Goal: Book appointment/travel/reservation

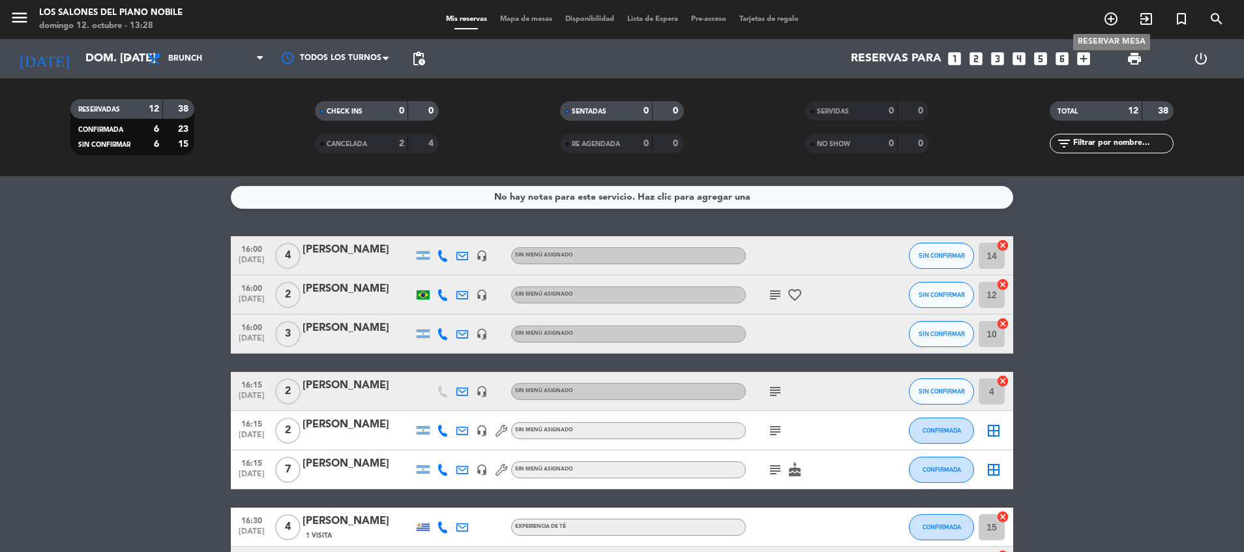
click at [1107, 20] on icon "add_circle_outline" at bounding box center [1111, 19] width 16 height 16
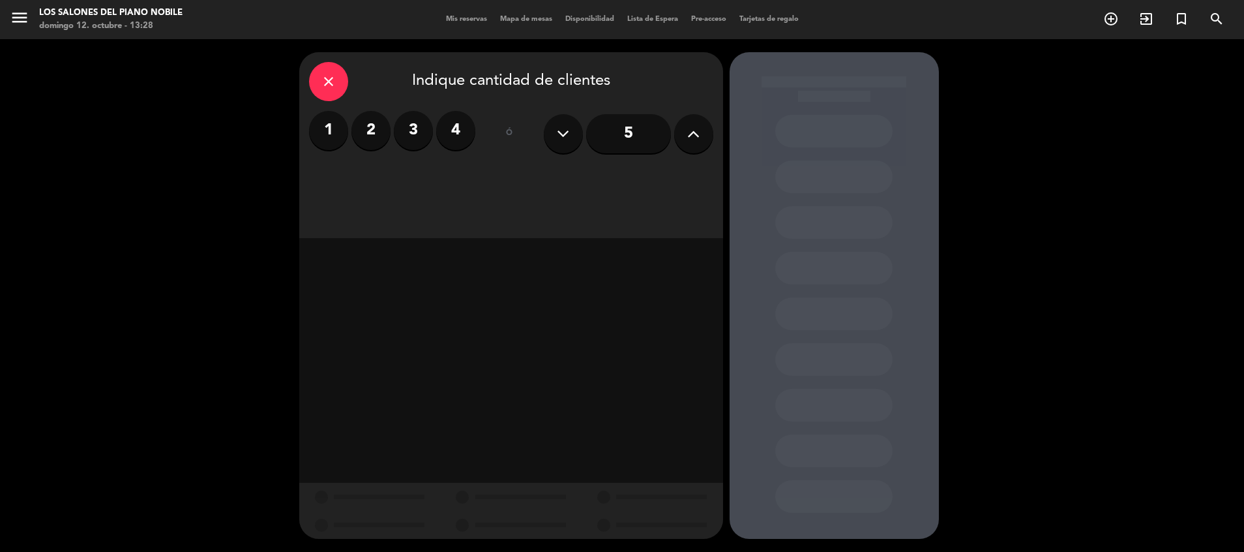
click at [374, 128] on label "2" at bounding box center [370, 130] width 39 height 39
click at [557, 185] on div "Brunch" at bounding box center [561, 179] width 98 height 26
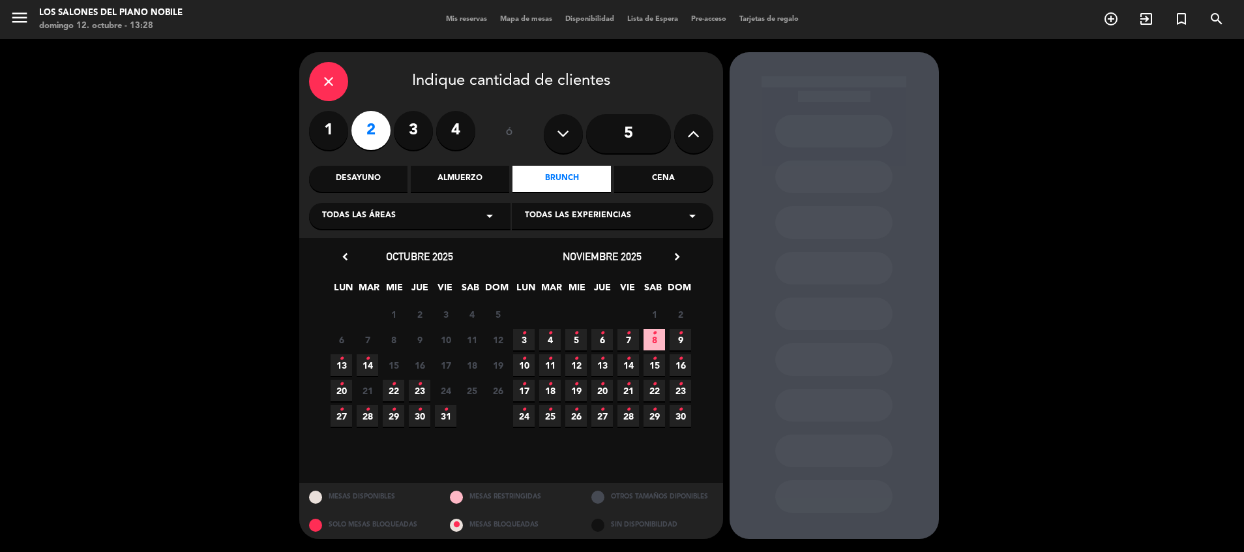
click at [335, 357] on span "13 •" at bounding box center [342, 365] width 22 height 22
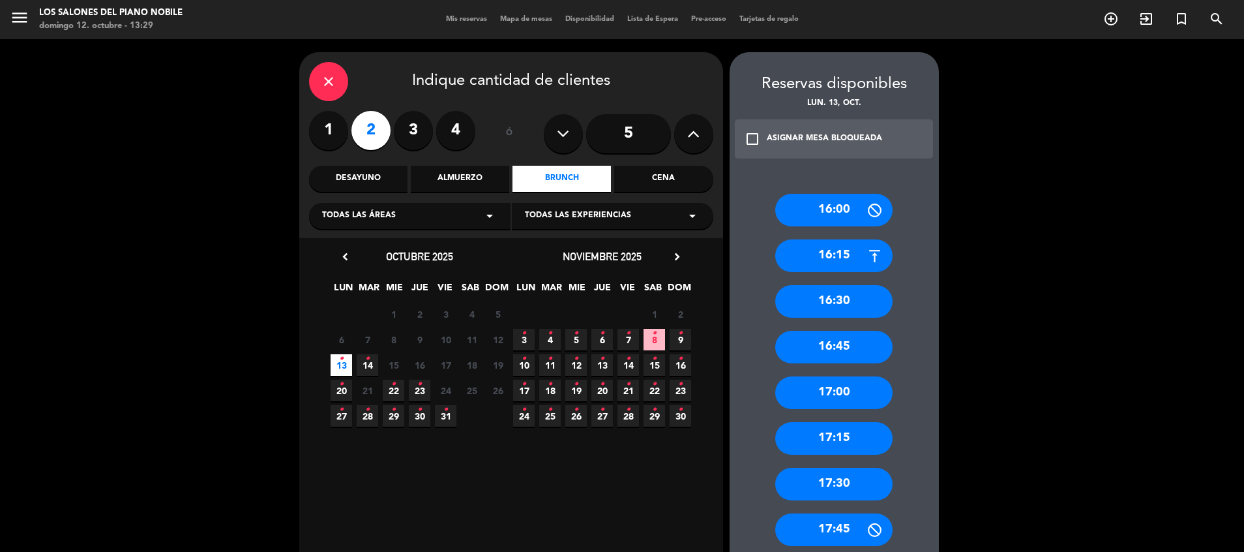
click at [846, 213] on div "16:00" at bounding box center [833, 210] width 117 height 33
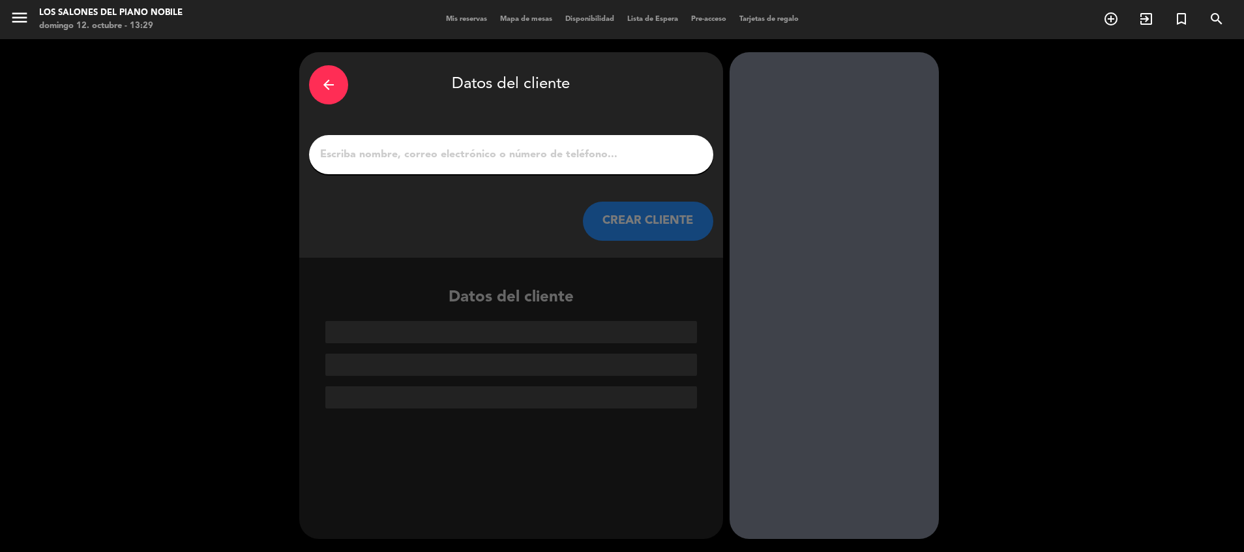
click at [492, 161] on input "1" at bounding box center [511, 154] width 385 height 18
paste input "[PERSON_NAME]"
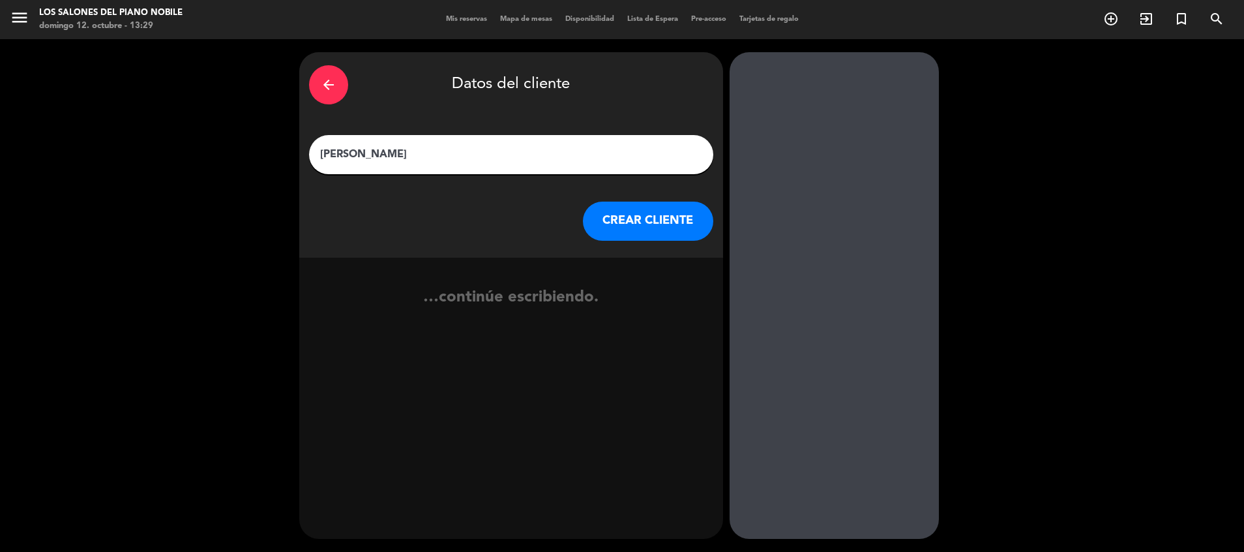
type input "[PERSON_NAME]"
click at [623, 219] on button "CREAR CLIENTE" at bounding box center [648, 220] width 130 height 39
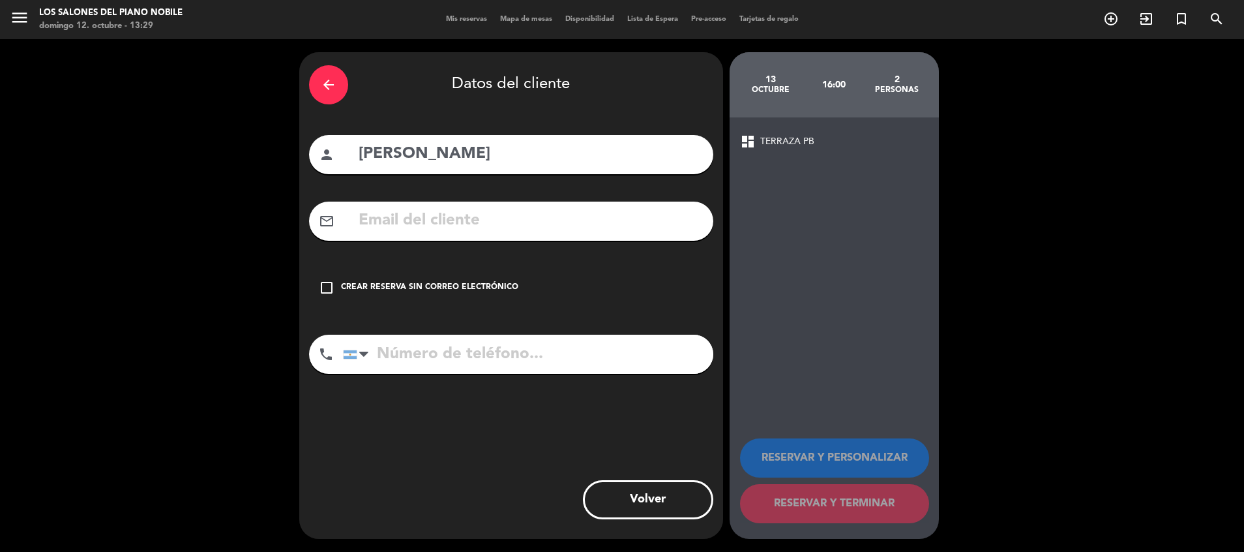
click at [501, 288] on div "Crear reserva sin correo electrónico" at bounding box center [429, 287] width 177 height 13
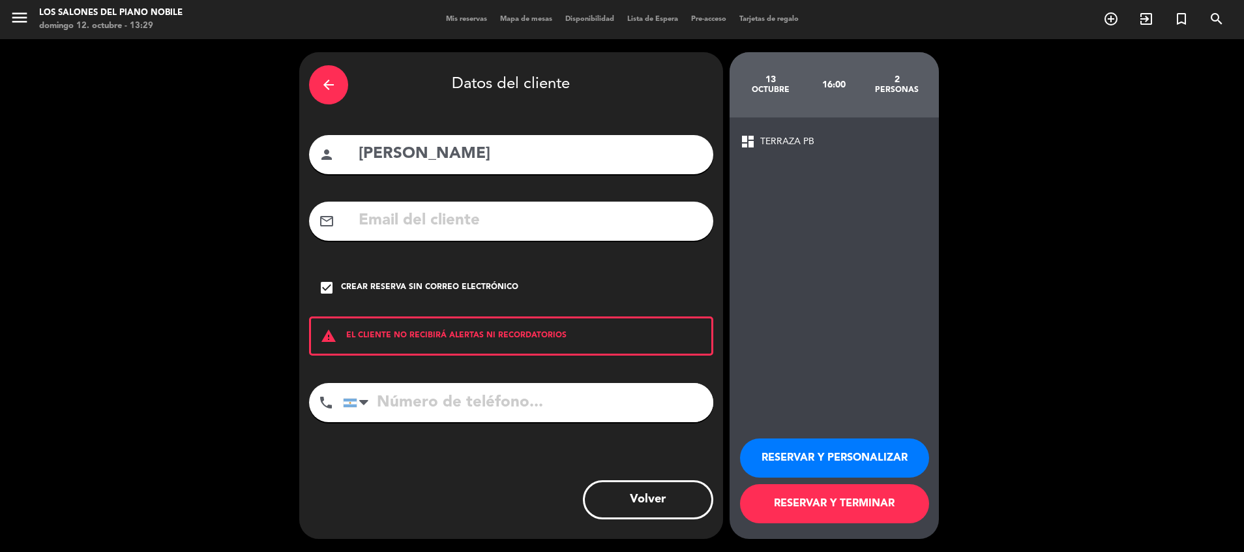
click at [808, 452] on button "RESERVAR Y PERSONALIZAR" at bounding box center [834, 457] width 189 height 39
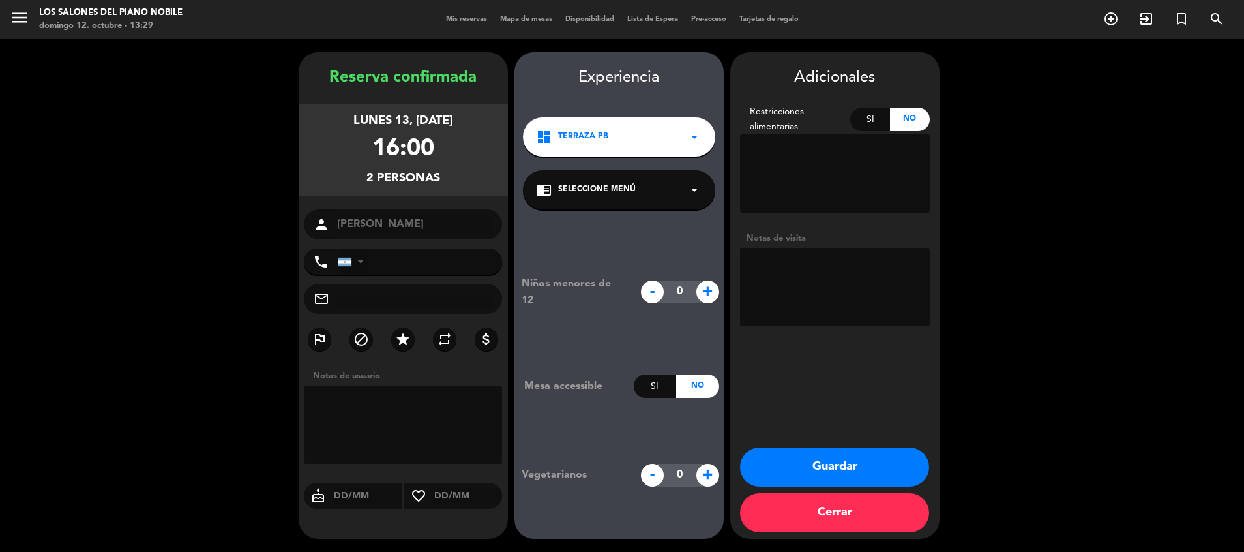
click at [348, 261] on div at bounding box center [344, 262] width 13 height 8
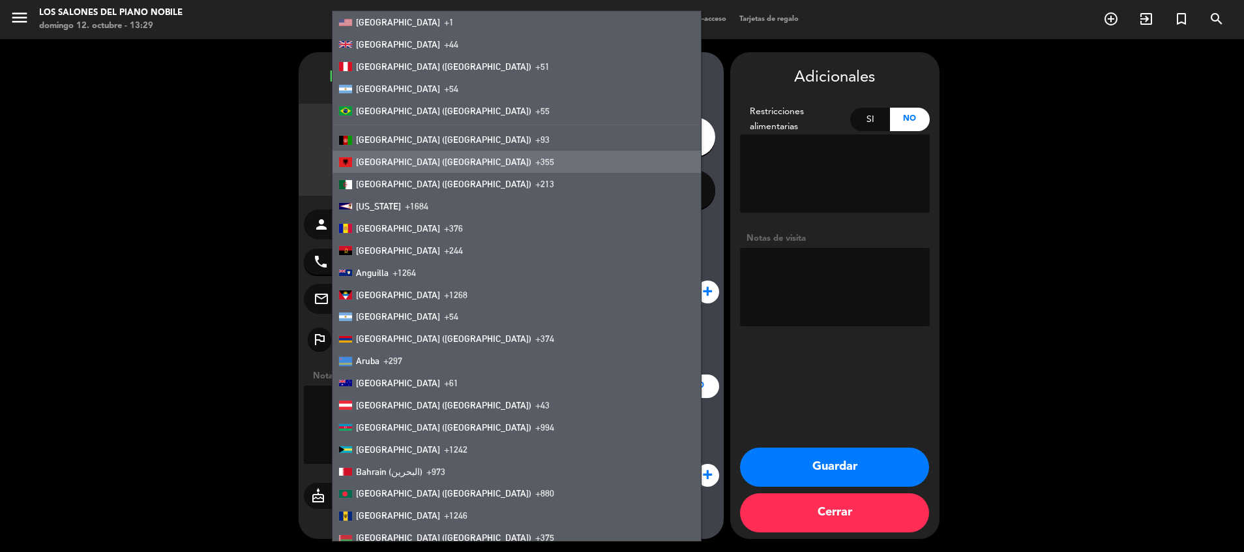
click at [270, 205] on booking-confirmed "Reserva confirmada lunes 13, [DATE] 16:00 2 personas person [PERSON_NAME] phone…" at bounding box center [622, 295] width 1218 height 486
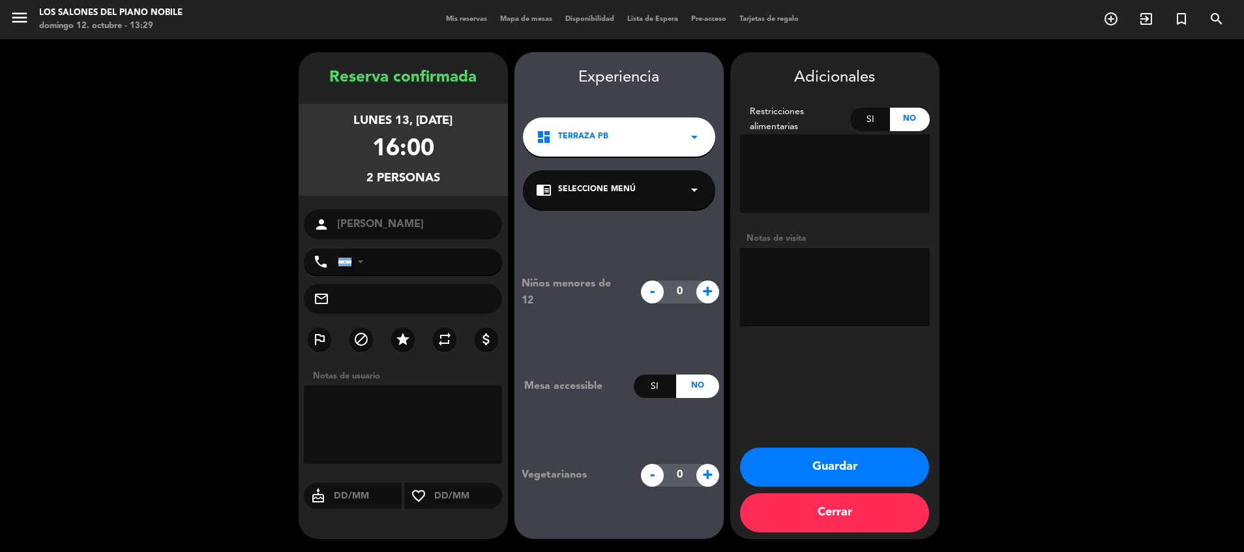
click at [353, 265] on div at bounding box center [353, 261] width 30 height 25
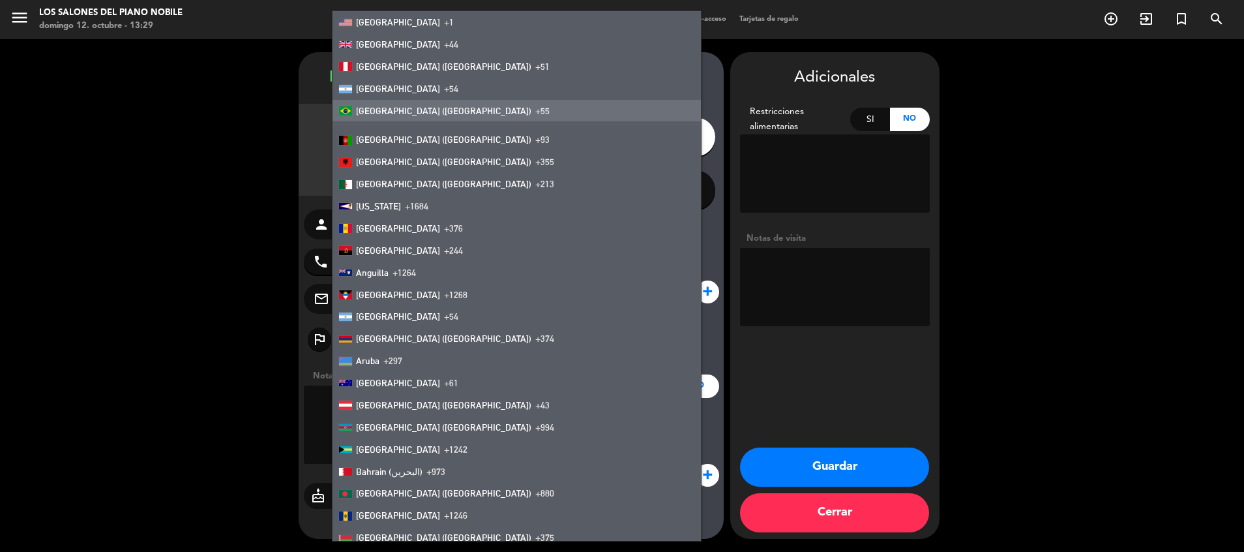
click at [388, 106] on span "[GEOGRAPHIC_DATA] ([GEOGRAPHIC_DATA])" at bounding box center [443, 111] width 175 height 10
type input "+55"
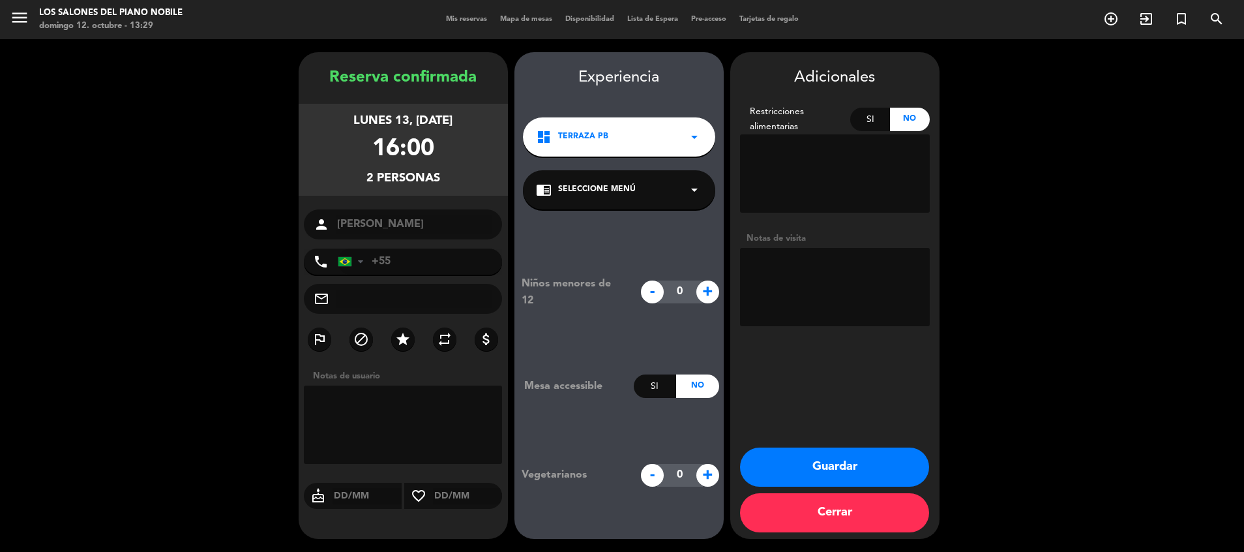
click at [854, 267] on textarea at bounding box center [835, 287] width 190 height 78
type textarea "GIH. Quiere mesa afuera"
click at [821, 454] on button "Guardar" at bounding box center [834, 466] width 189 height 39
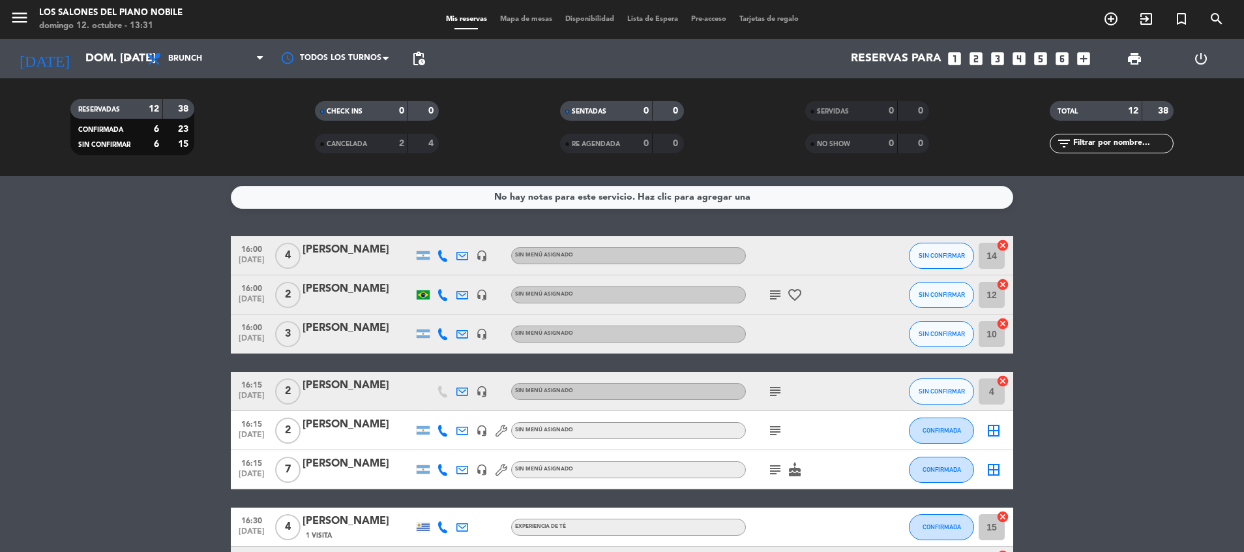
click at [326, 308] on div at bounding box center [358, 303] width 111 height 10
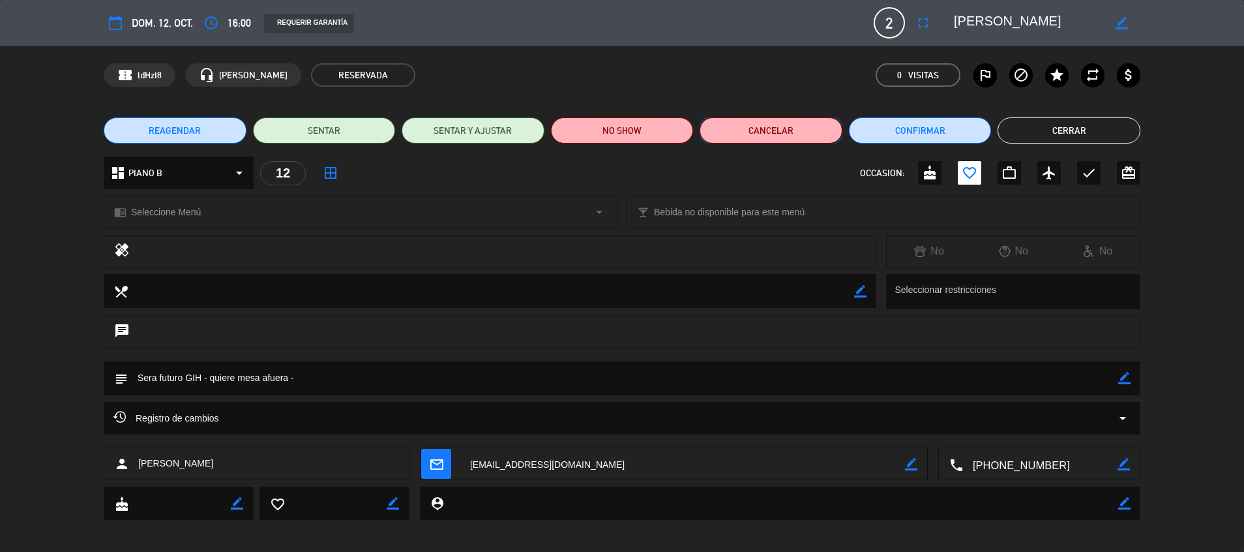
click at [730, 132] on button "Cancelar" at bounding box center [771, 130] width 143 height 26
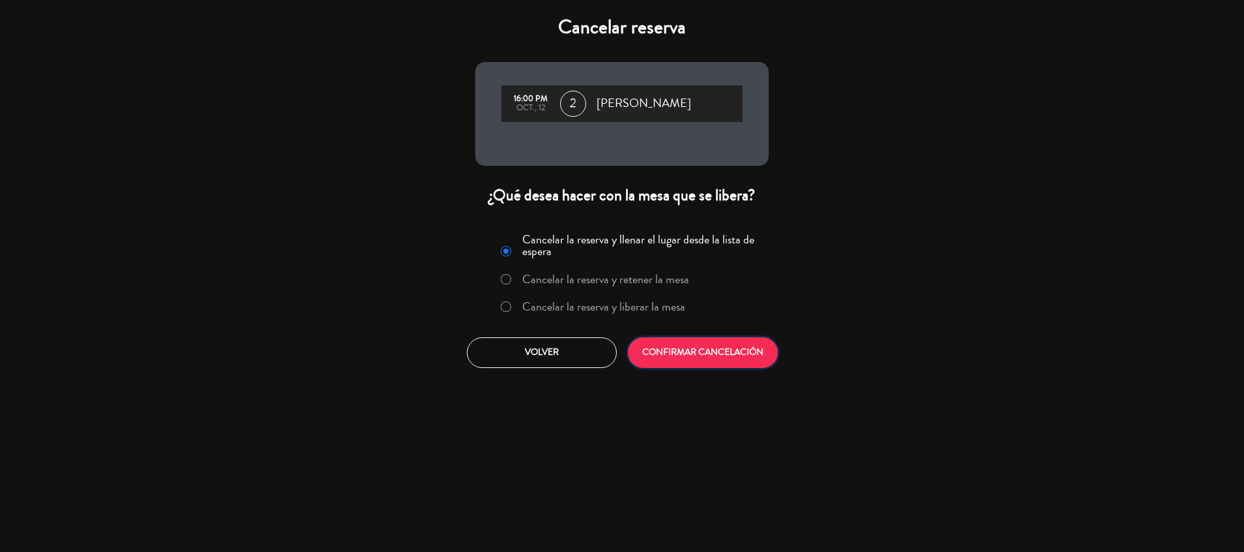
click at [664, 355] on button "CONFIRMAR CANCELACIÓN" at bounding box center [703, 352] width 150 height 31
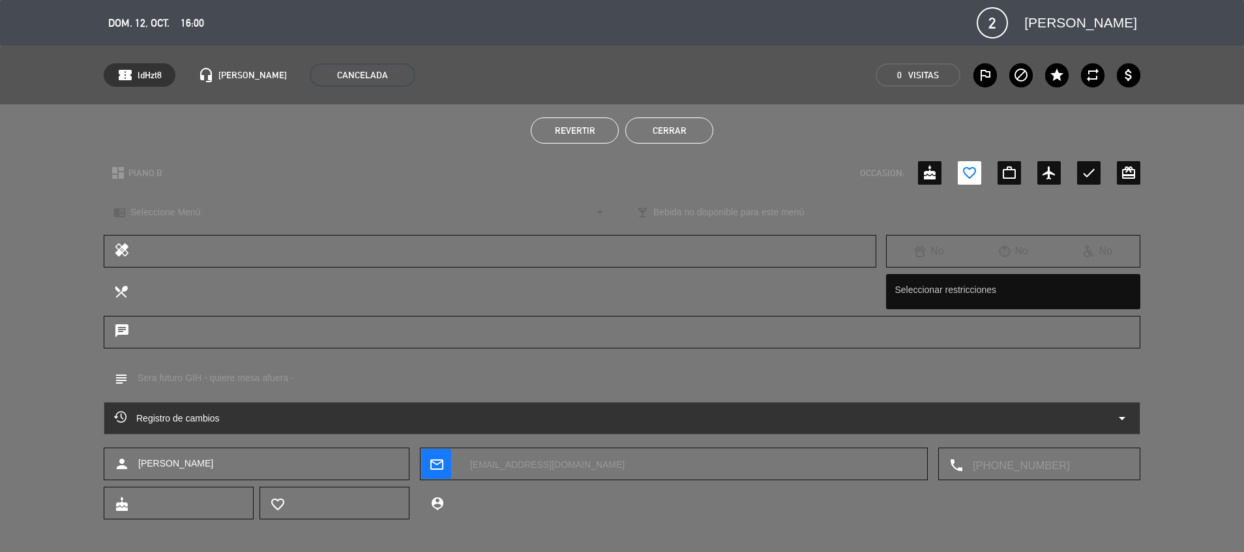
click at [677, 126] on button "Cerrar" at bounding box center [669, 130] width 88 height 26
